Goal: Task Accomplishment & Management: Complete application form

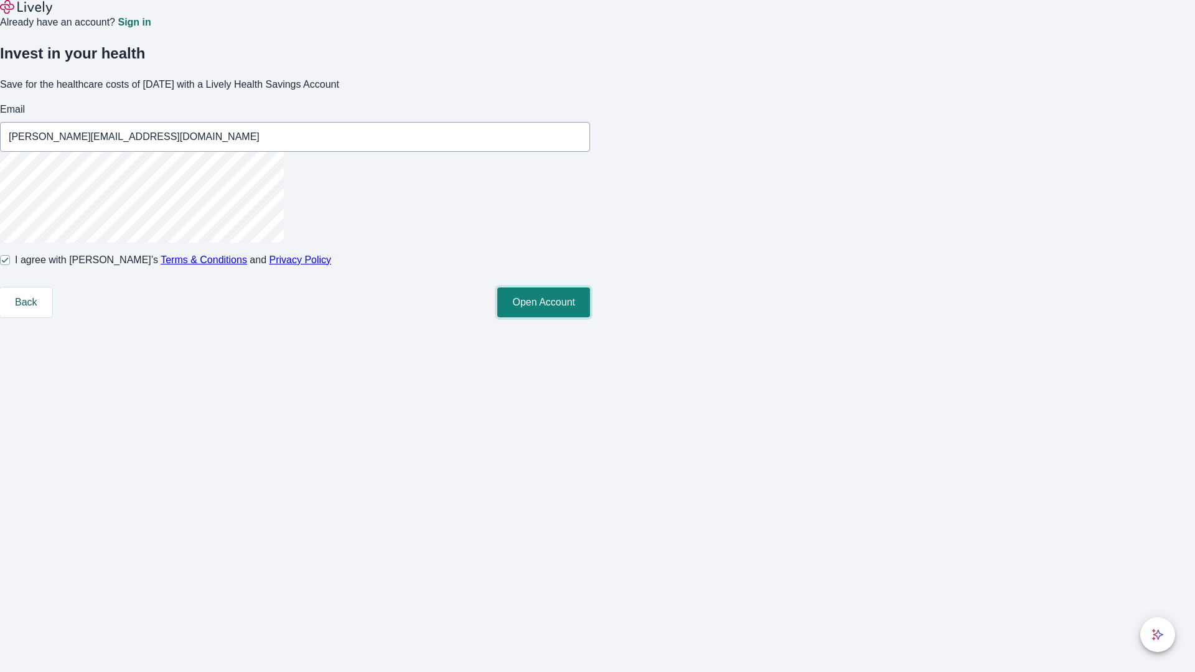
click at [590, 317] on button "Open Account" at bounding box center [543, 303] width 93 height 30
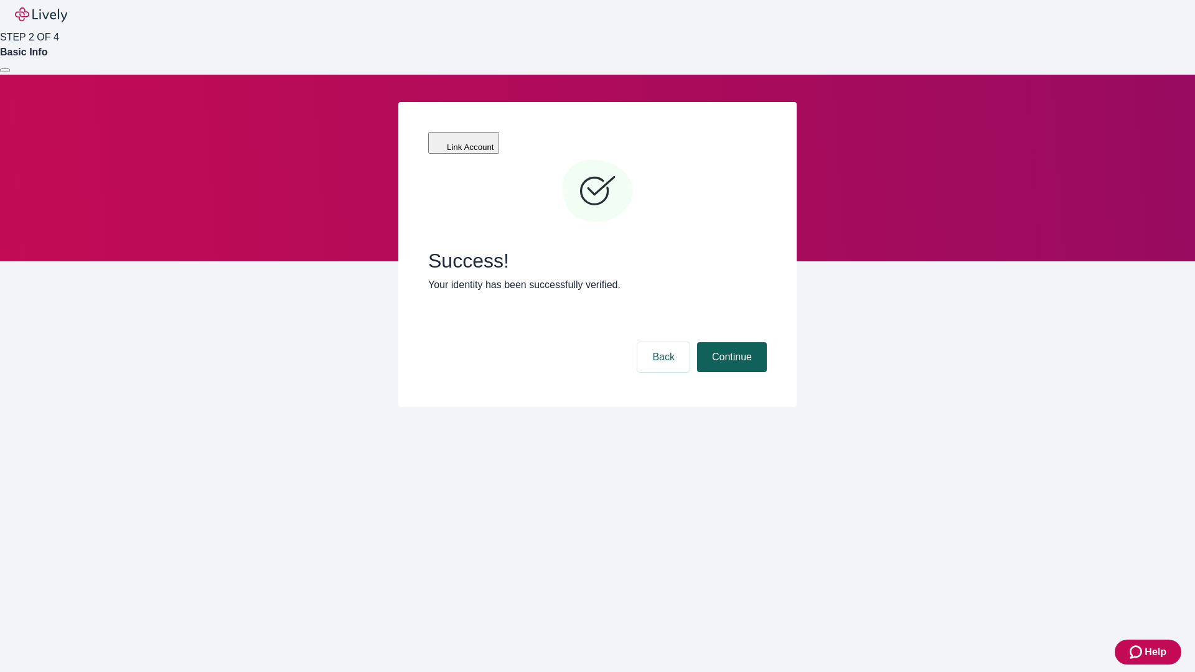
click at [730, 342] on button "Continue" at bounding box center [732, 357] width 70 height 30
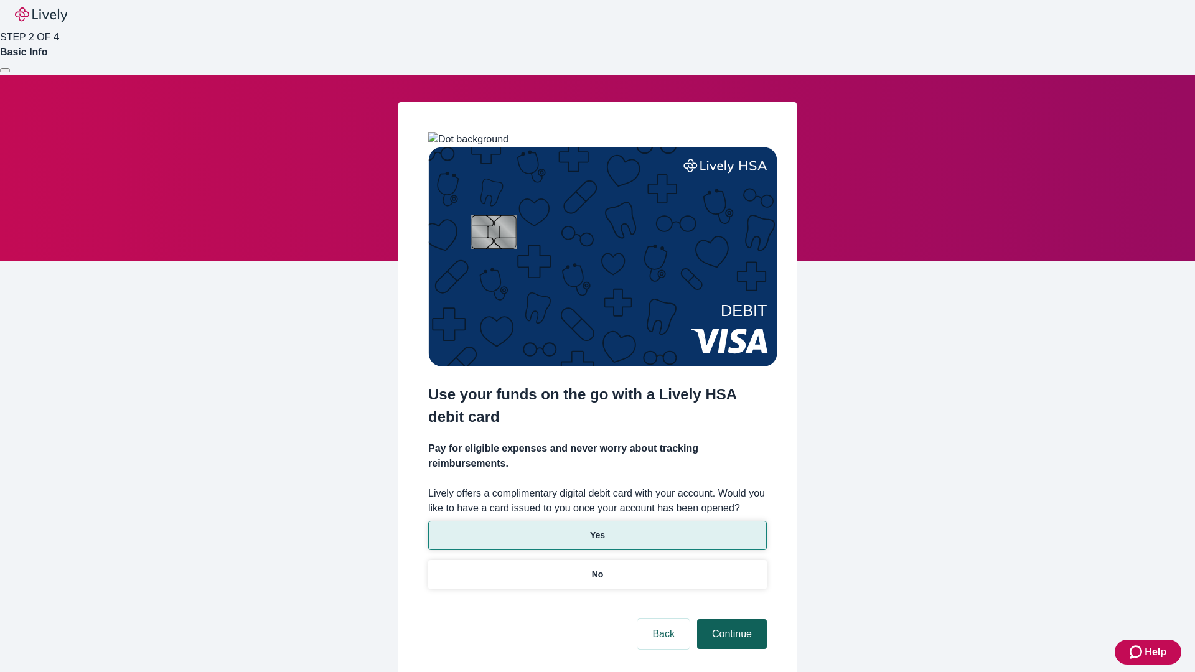
click at [597, 568] on p "No" at bounding box center [598, 574] width 12 height 13
click at [730, 619] on button "Continue" at bounding box center [732, 634] width 70 height 30
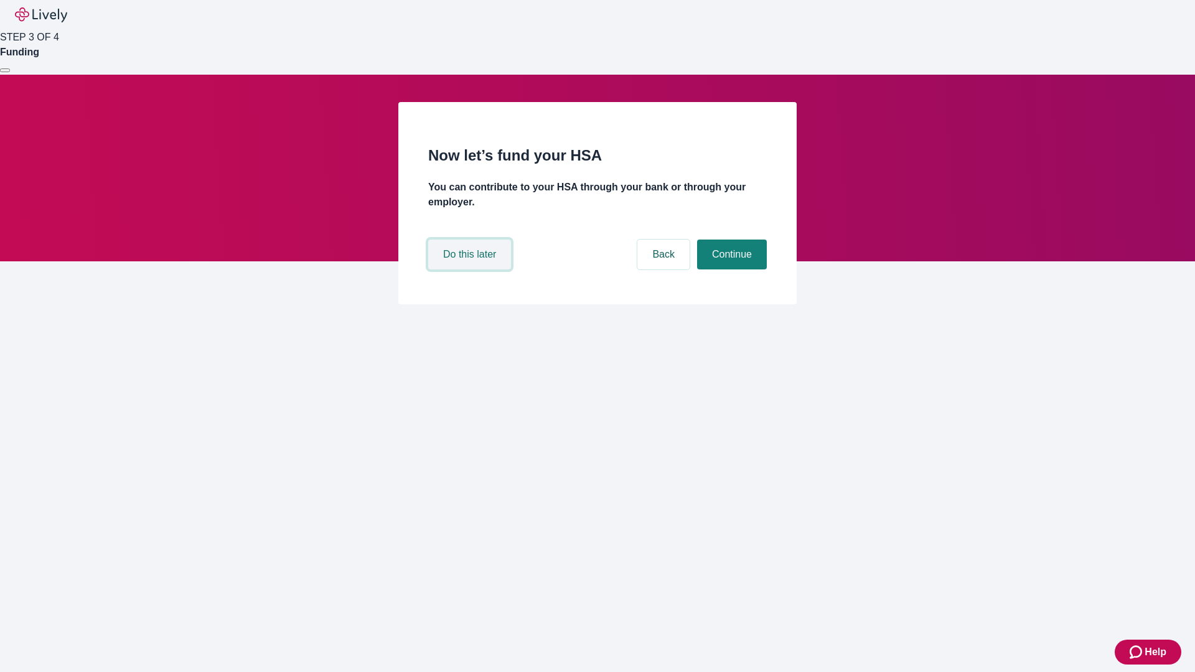
click at [471, 270] on button "Do this later" at bounding box center [469, 255] width 83 height 30
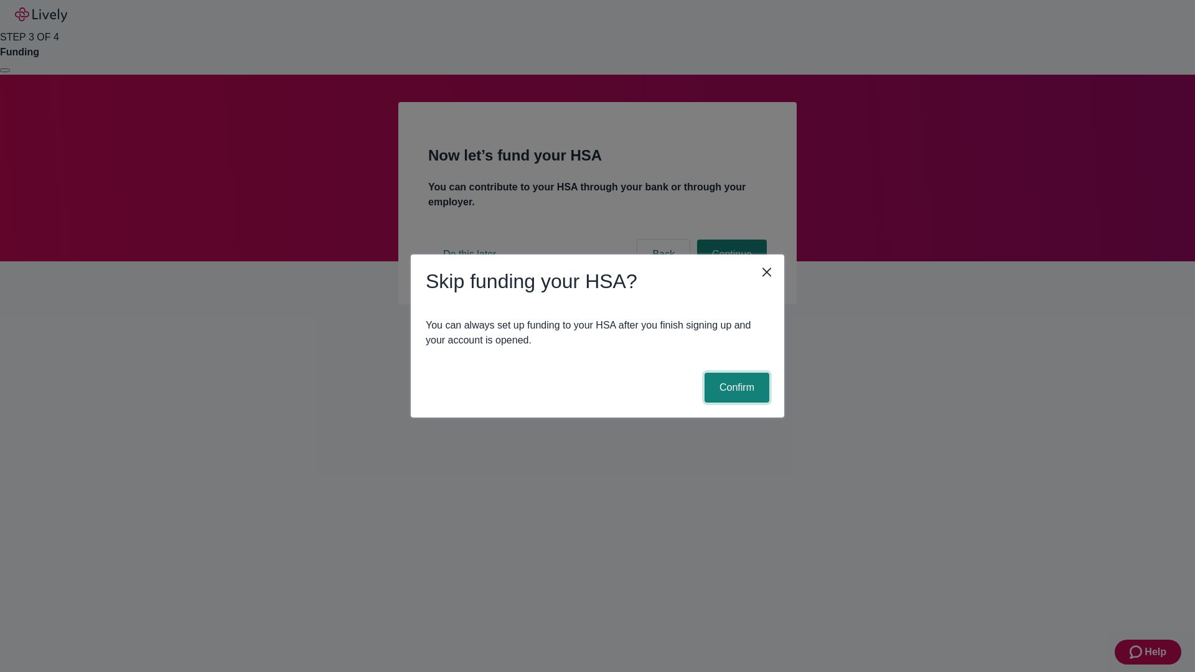
click at [735, 388] on button "Confirm" at bounding box center [737, 388] width 65 height 30
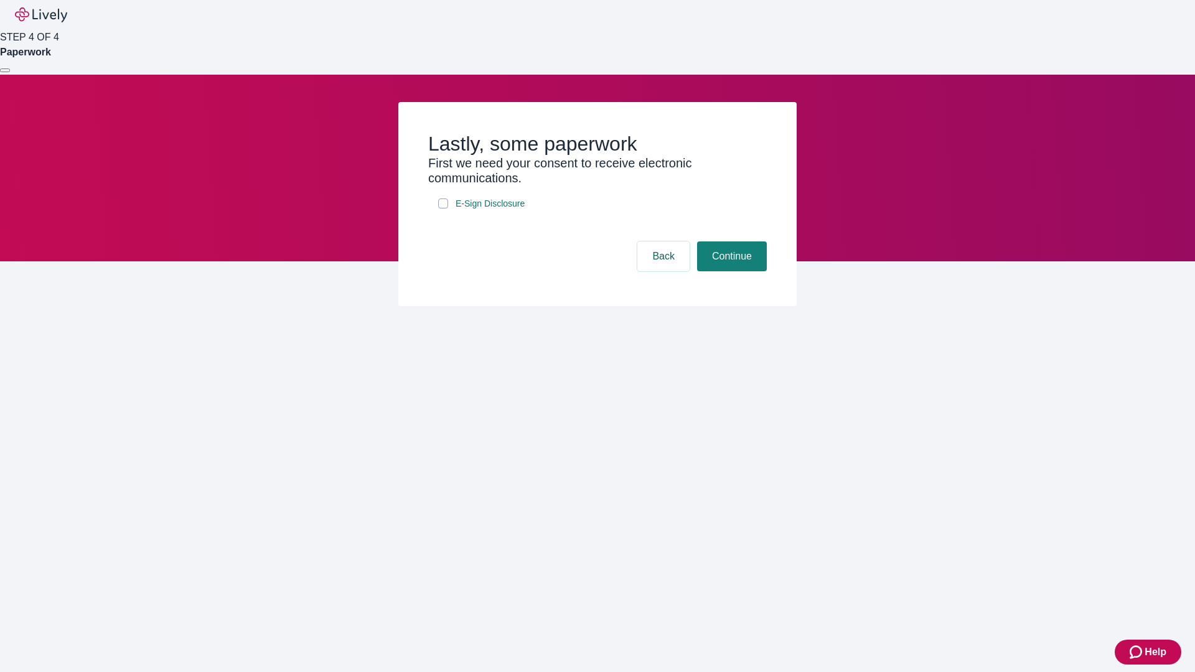
click at [443, 209] on input "E-Sign Disclosure" at bounding box center [443, 204] width 10 height 10
checkbox input "true"
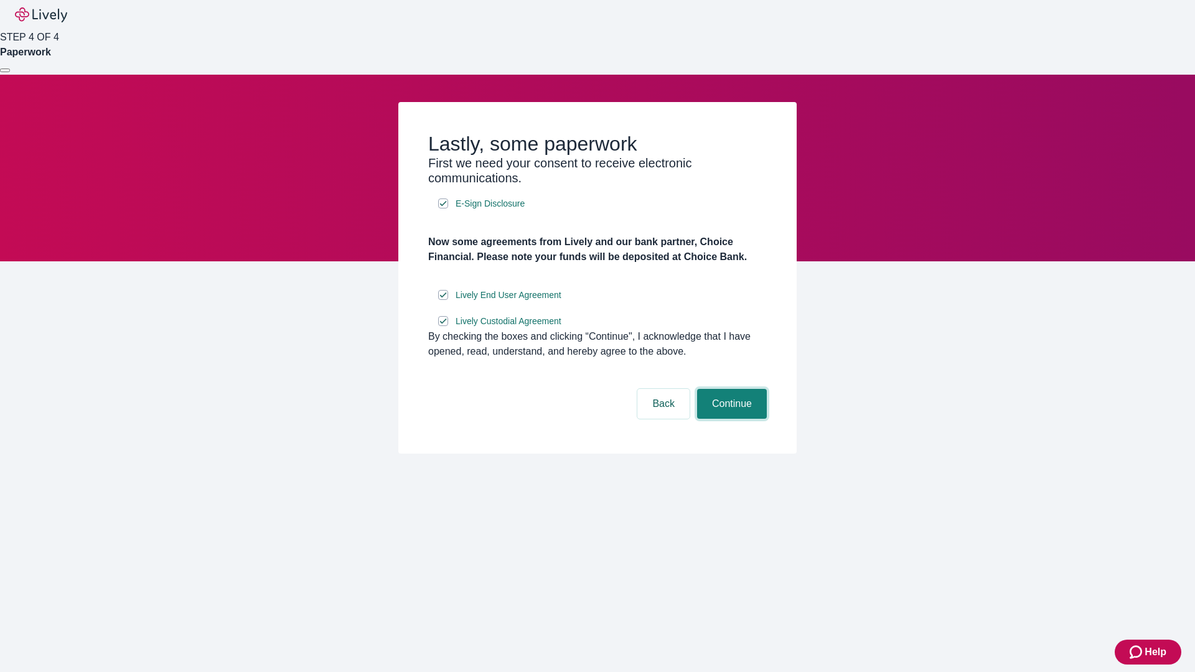
click at [730, 419] on button "Continue" at bounding box center [732, 404] width 70 height 30
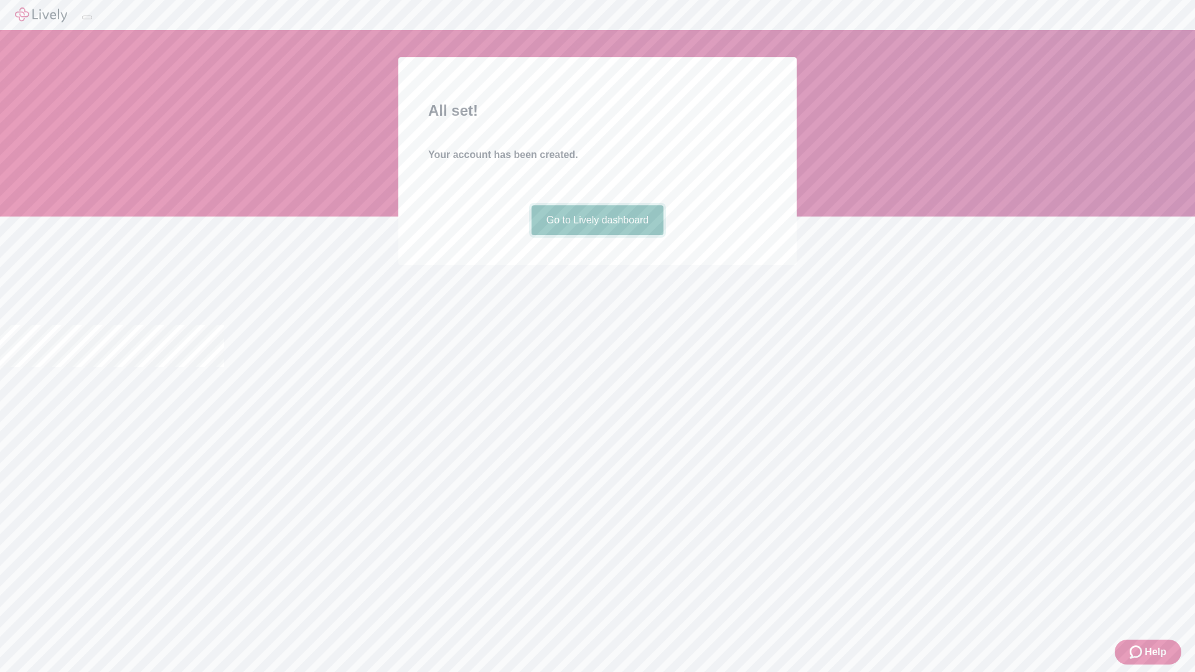
click at [597, 235] on link "Go to Lively dashboard" at bounding box center [598, 220] width 133 height 30
